Goal: Information Seeking & Learning: Learn about a topic

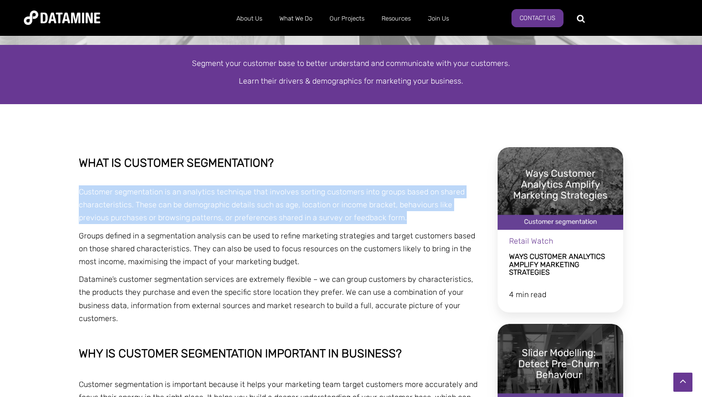
drag, startPoint x: 368, startPoint y: 219, endPoint x: 59, endPoint y: 193, distance: 309.9
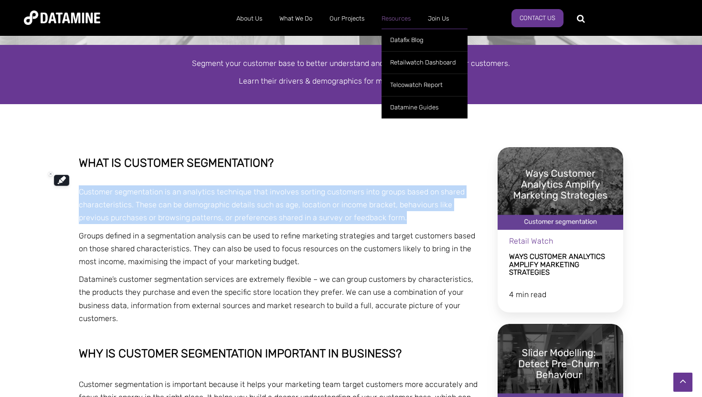
copy p "Customer segmentation is an analytics technique that involves sorting customers…"
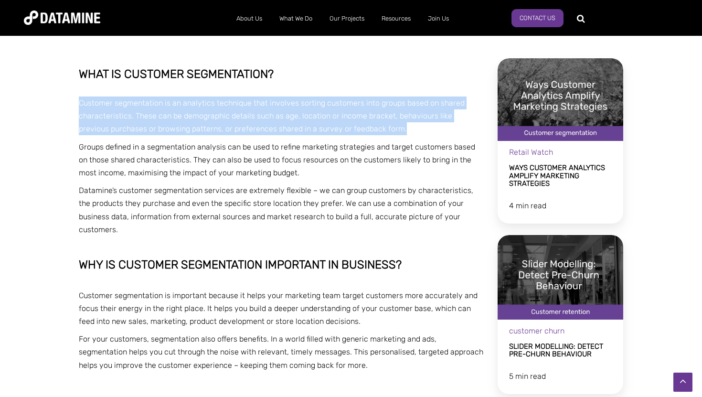
scroll to position [204, 0]
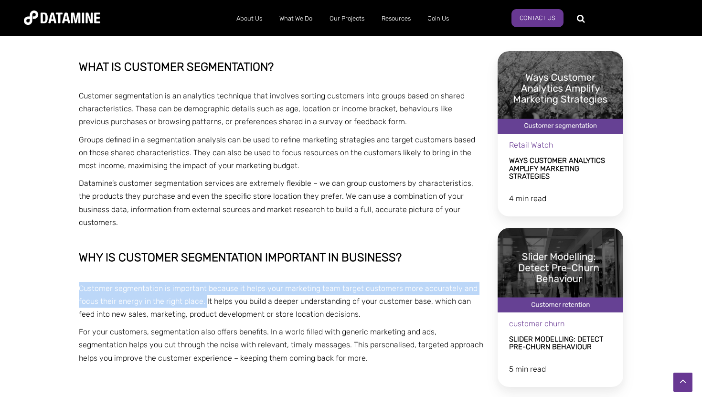
drag, startPoint x: 205, startPoint y: 288, endPoint x: 15, endPoint y: 276, distance: 189.8
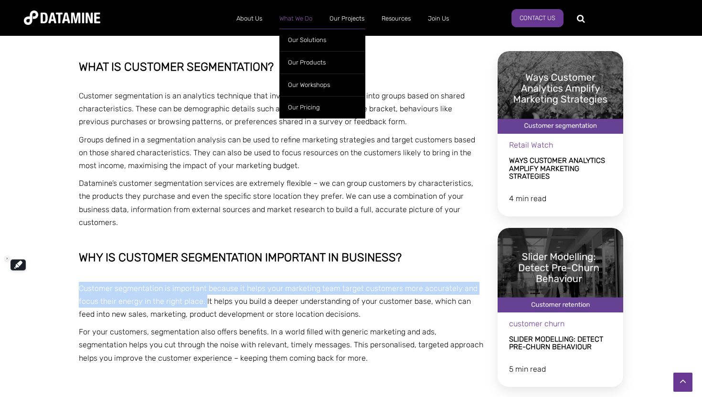
copy span "Customer segmentation is important because it helps your marketing team target …"
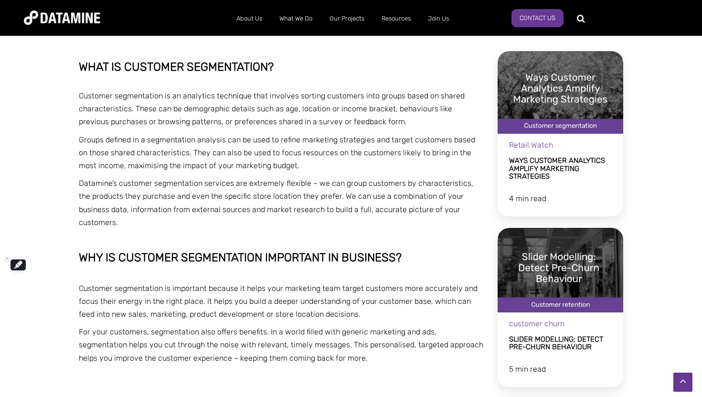
click at [374, 140] on p "Groups defined in a segmentation analysis can be used to refine marketing strat…" at bounding box center [281, 152] width 405 height 39
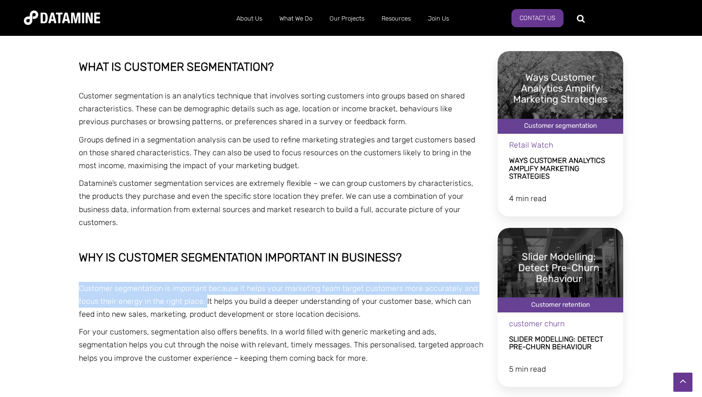
drag, startPoint x: 205, startPoint y: 286, endPoint x: 76, endPoint y: 264, distance: 130.2
copy span "Customer segmentation is important because it helps your marketing team target …"
